Goal: Transaction & Acquisition: Purchase product/service

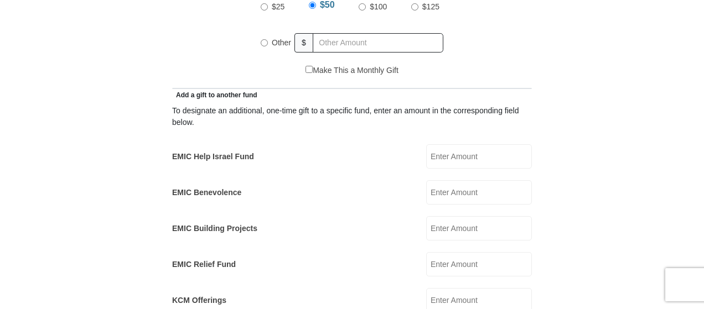
scroll to position [585, 0]
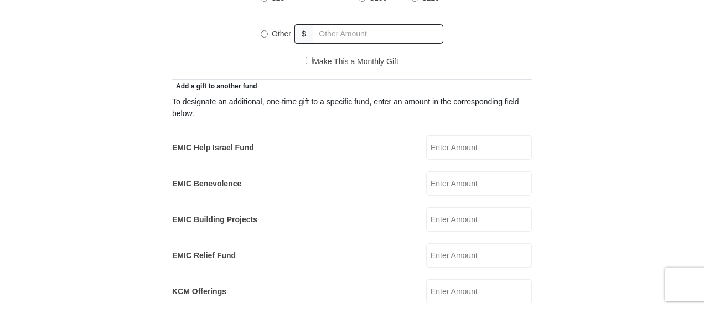
click at [453, 136] on input "EMIC Help Israel Fund" at bounding box center [479, 148] width 106 height 24
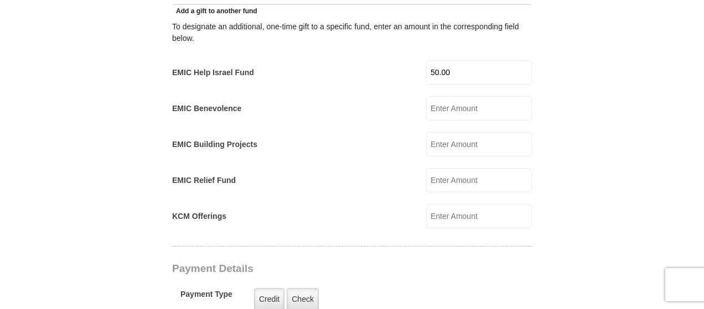
scroll to position [668, 0]
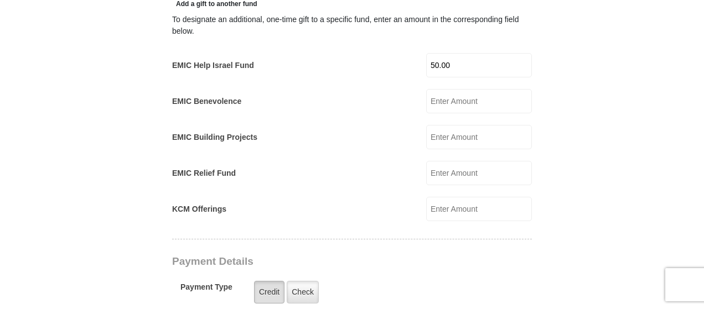
type input "50.00"
click at [271, 281] on label "Credit" at bounding box center [269, 292] width 30 height 23
click at [0, 0] on input "Credit" at bounding box center [0, 0] width 0 height 0
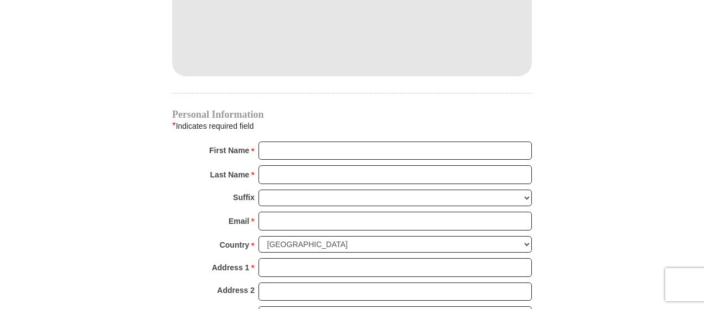
scroll to position [1044, 0]
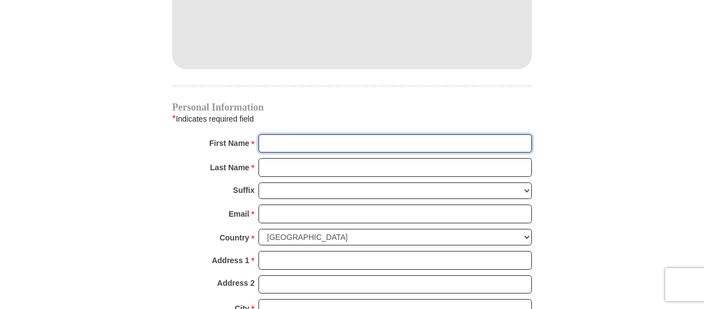
click at [293, 134] on input "First Name *" at bounding box center [394, 143] width 273 height 19
type input "[PERSON_NAME]"
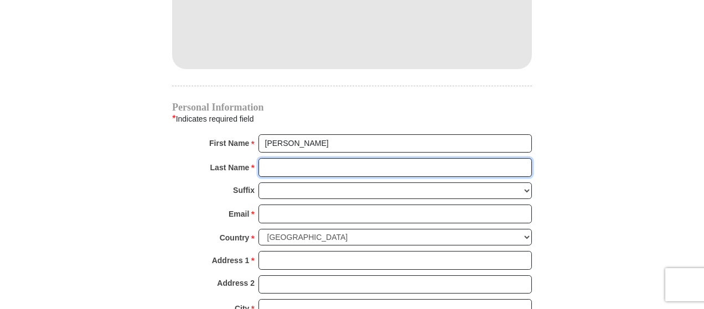
click at [311, 158] on input "Last Name *" at bounding box center [394, 167] width 273 height 19
type input "[PERSON_NAME]"
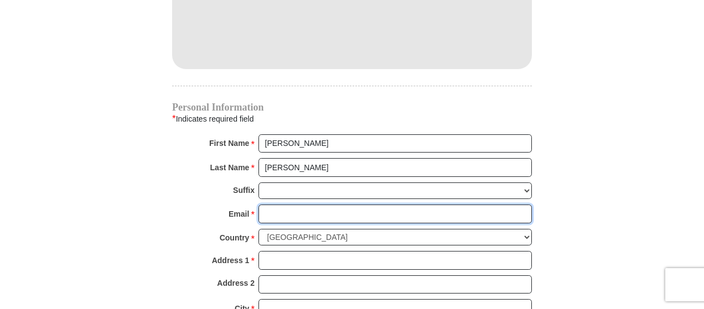
click at [319, 205] on input "Email *" at bounding box center [394, 214] width 273 height 19
type input "[EMAIL_ADDRESS][DOMAIN_NAME]"
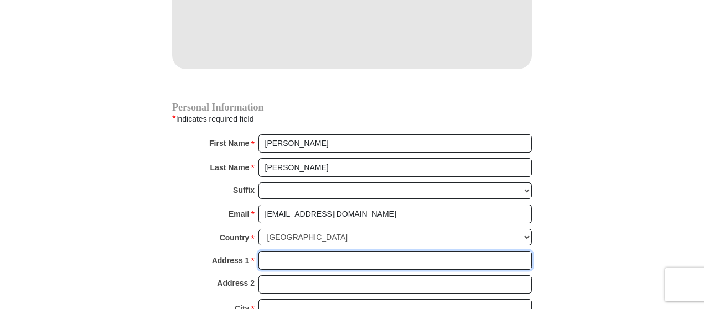
click at [312, 251] on input "Address 1 *" at bounding box center [394, 260] width 273 height 19
type input "[STREET_ADDRESS]"
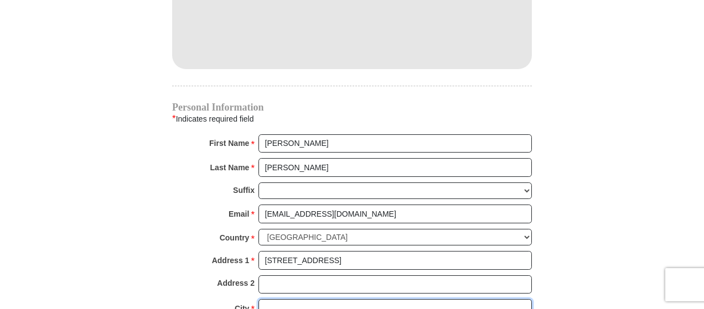
click at [342, 299] on input "City *" at bounding box center [394, 308] width 273 height 19
type input "[PERSON_NAME]"
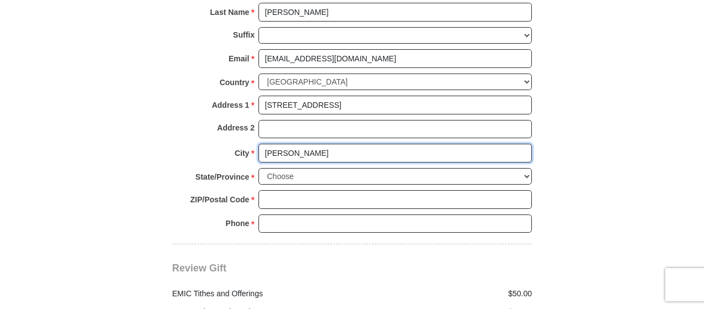
scroll to position [1202, 0]
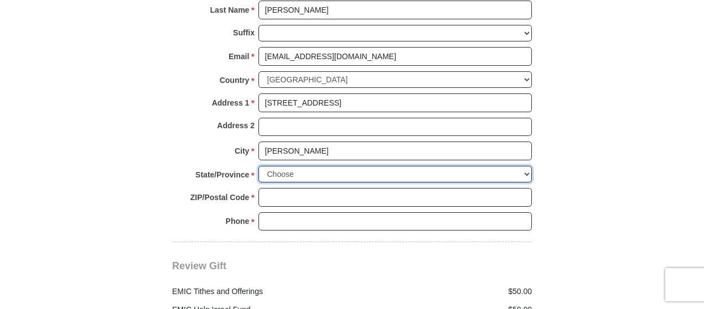
click at [309, 166] on select "Choose [US_STATE] [US_STATE] [US_STATE] [US_STATE] [US_STATE] Armed Forces Amer…" at bounding box center [394, 174] width 273 height 17
select select "MI"
click at [258, 166] on select "Choose [US_STATE] [US_STATE] [US_STATE] [US_STATE] [US_STATE] Armed Forces Amer…" at bounding box center [394, 174] width 273 height 17
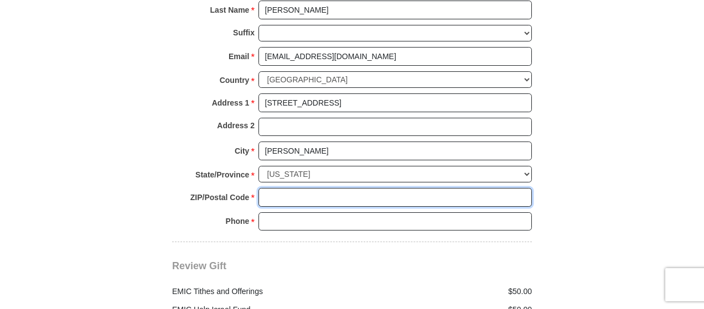
click at [351, 188] on input "ZIP/Postal Code *" at bounding box center [394, 197] width 273 height 19
type input "48842"
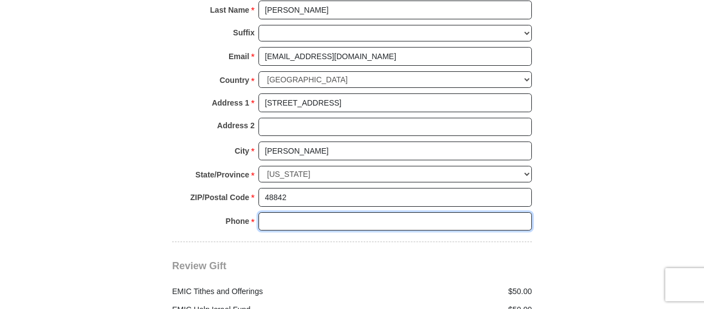
click at [342, 212] on input "Phone * *" at bounding box center [394, 221] width 273 height 19
type input "[PHONE_NUMBER]"
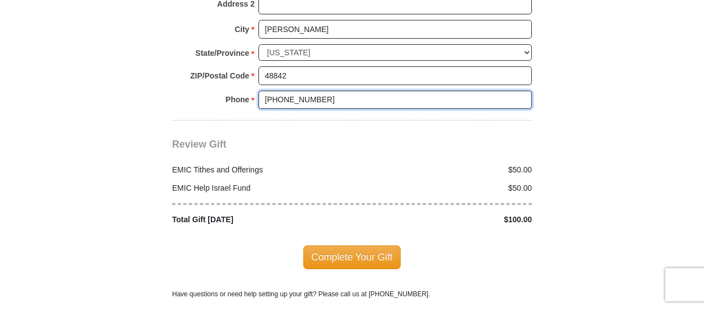
scroll to position [1326, 0]
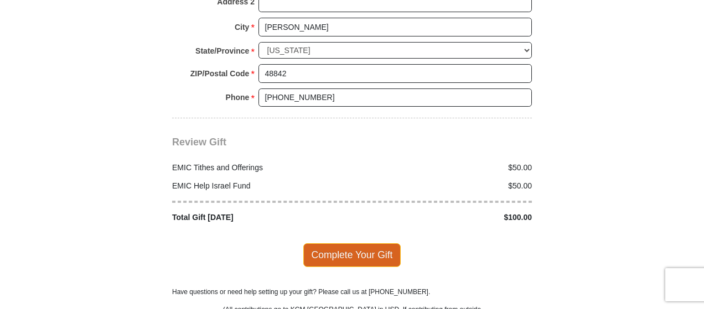
click at [333, 243] on span "Complete Your Gift" at bounding box center [352, 254] width 98 height 23
